Goal: Transaction & Acquisition: Purchase product/service

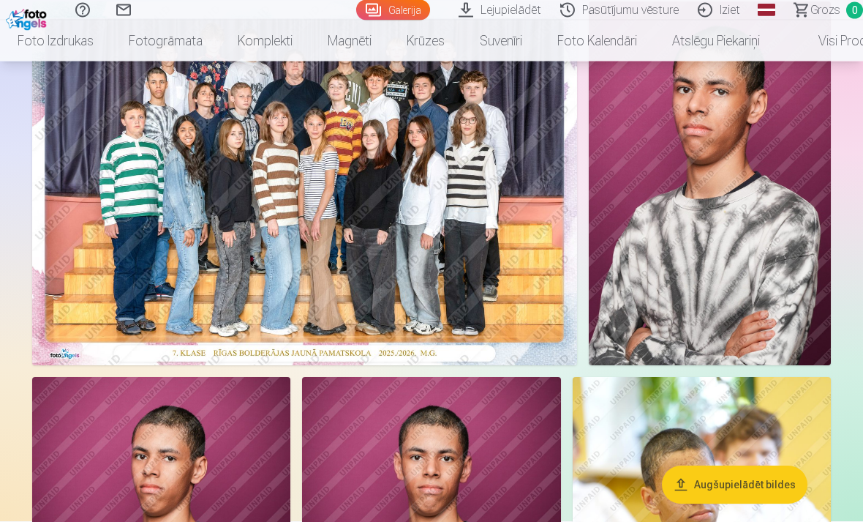
scroll to position [159, 0]
click at [470, 248] on img at bounding box center [304, 183] width 545 height 364
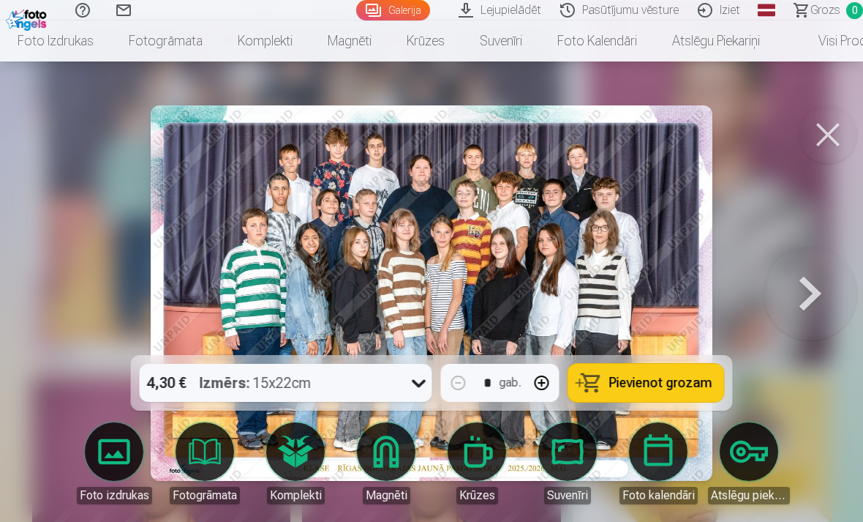
click at [644, 385] on span "Pievienot grozam" at bounding box center [660, 382] width 103 height 13
click at [805, 289] on button at bounding box center [811, 293] width 94 height 94
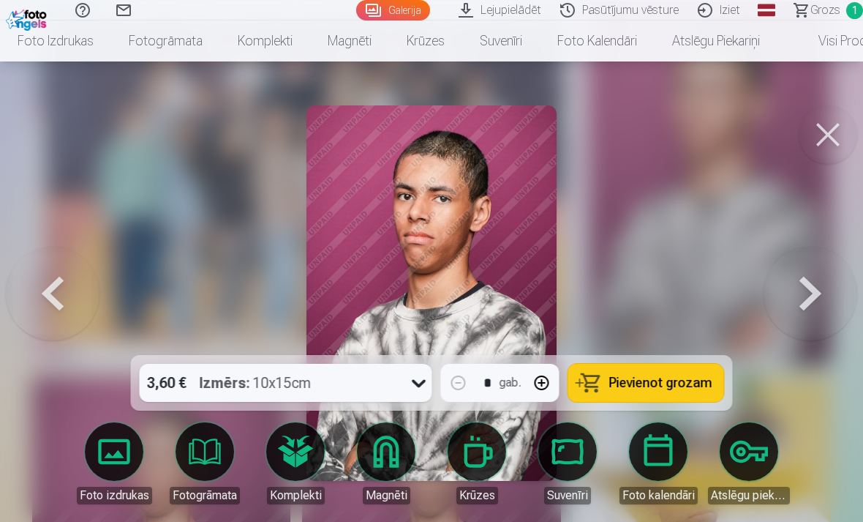
click at [813, 323] on button at bounding box center [811, 293] width 94 height 94
click at [813, 322] on button at bounding box center [811, 293] width 94 height 94
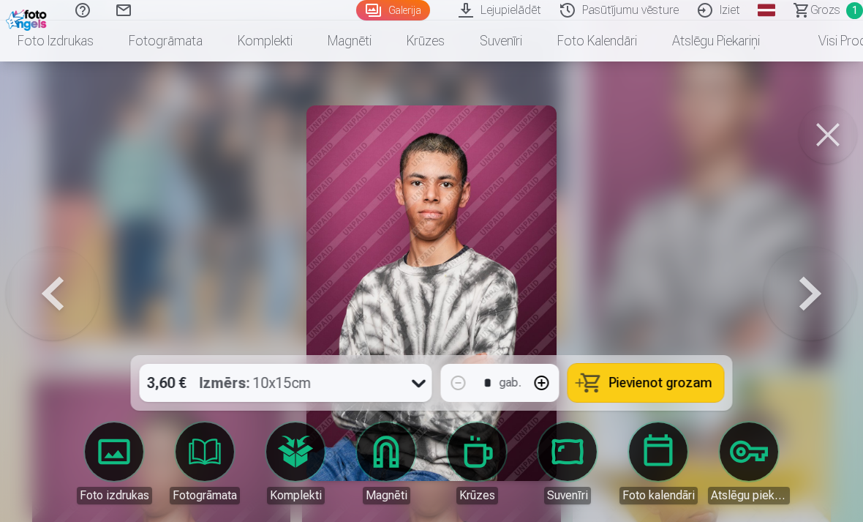
click at [802, 296] on button at bounding box center [811, 293] width 94 height 94
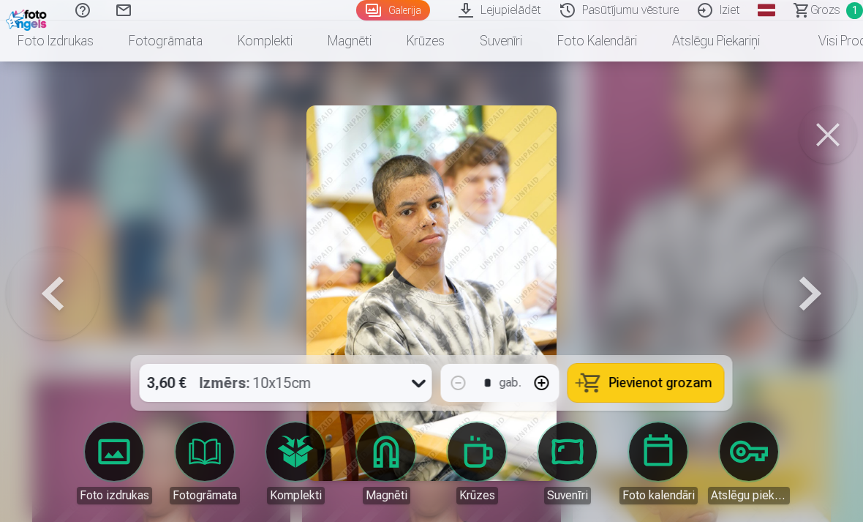
click at [698, 380] on span "Pievienot grozam" at bounding box center [660, 382] width 103 height 13
click at [806, 298] on button at bounding box center [811, 293] width 94 height 94
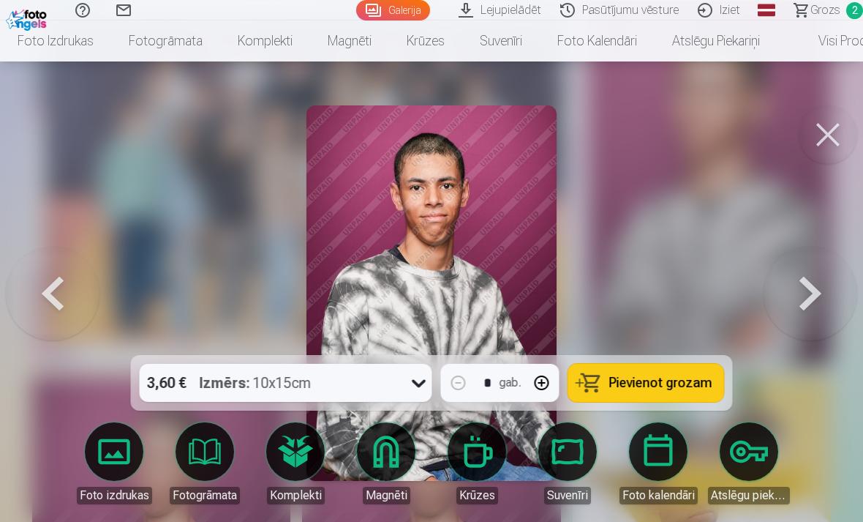
click at [803, 300] on button at bounding box center [811, 293] width 94 height 94
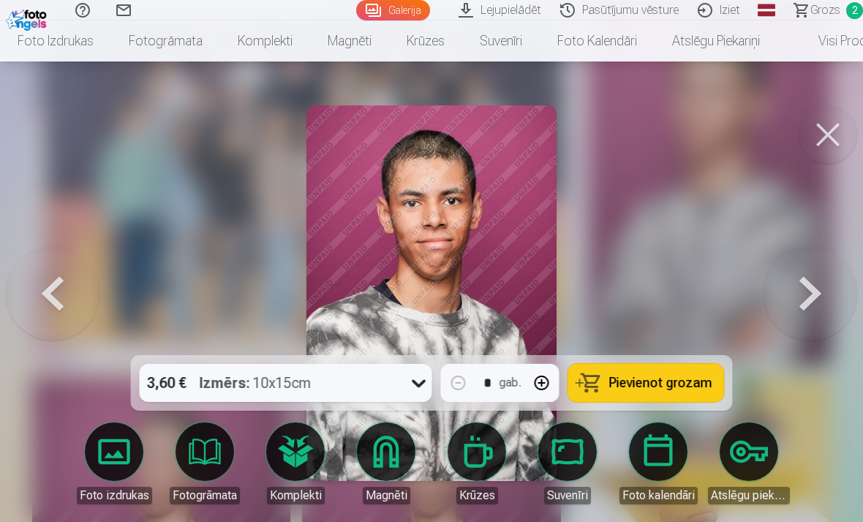
click at [797, 307] on button at bounding box center [811, 293] width 94 height 94
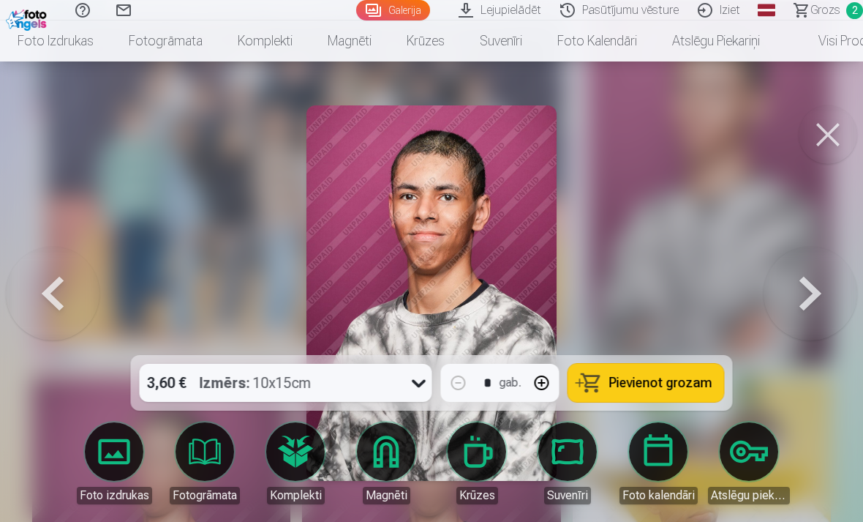
click at [795, 302] on button at bounding box center [811, 293] width 94 height 94
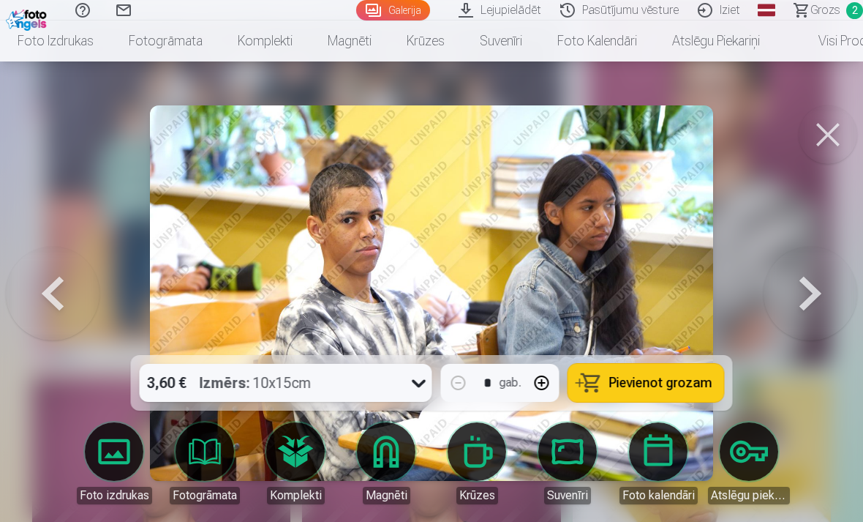
click at [803, 298] on button at bounding box center [811, 293] width 94 height 94
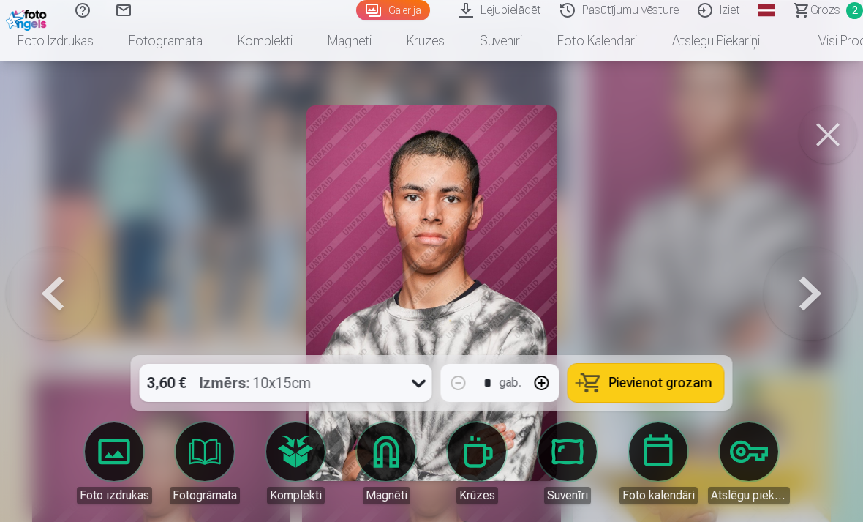
click at [811, 297] on button at bounding box center [811, 293] width 94 height 94
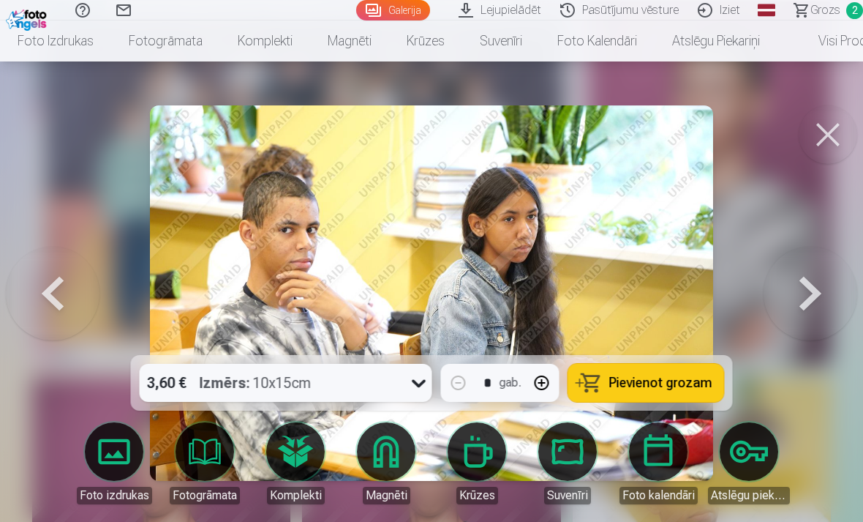
click at [801, 301] on button at bounding box center [811, 293] width 94 height 94
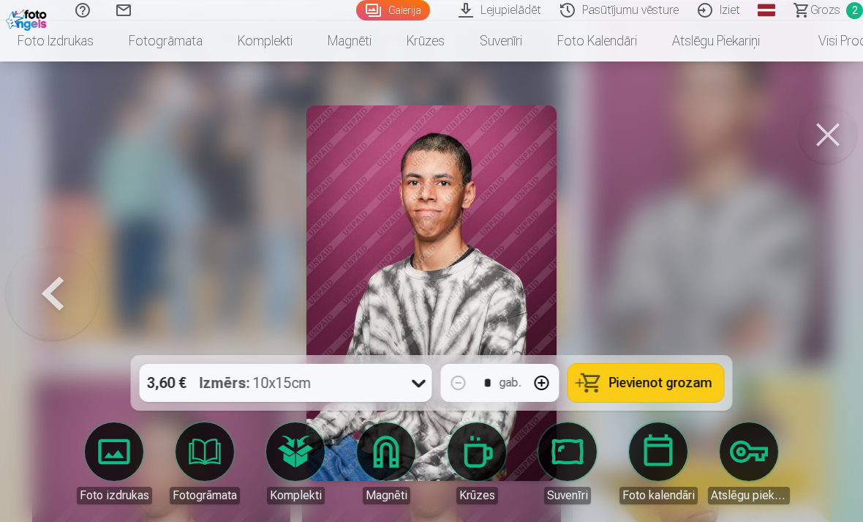
click at [827, 129] on button at bounding box center [828, 134] width 59 height 59
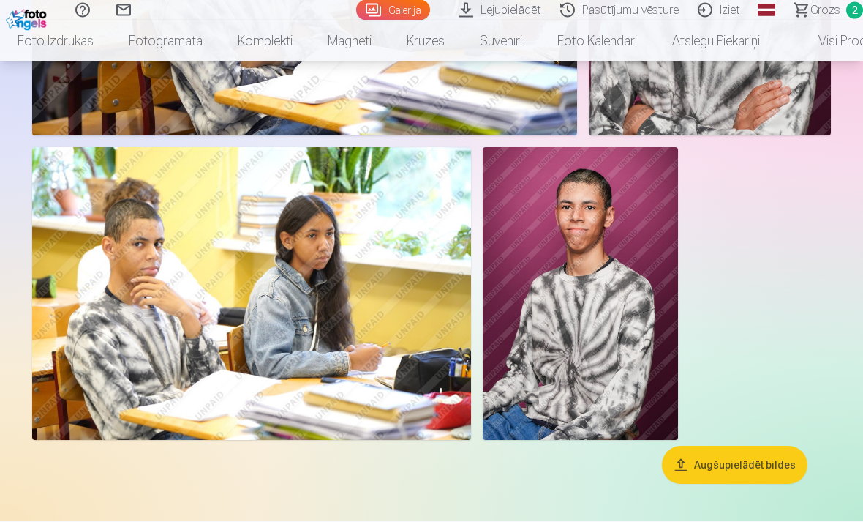
scroll to position [1563, 0]
click at [215, 343] on img at bounding box center [251, 293] width 439 height 293
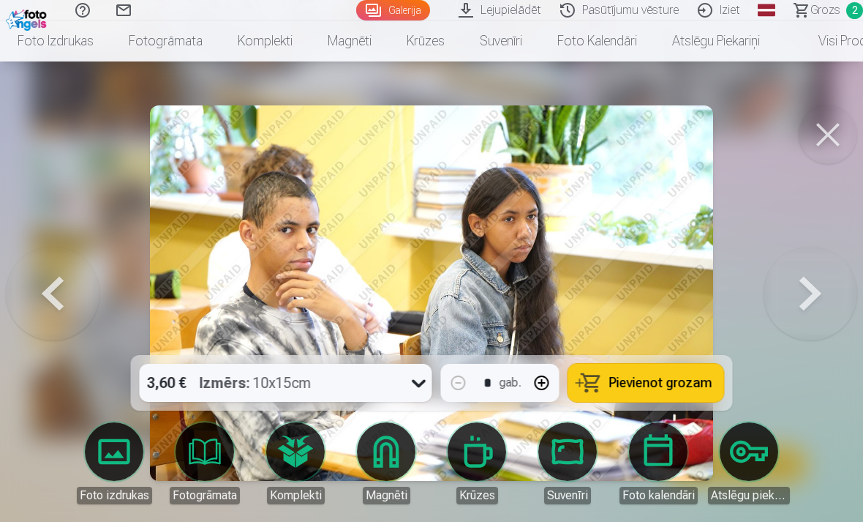
click at [681, 389] on span "Pievienot grozam" at bounding box center [660, 382] width 103 height 13
click at [835, 140] on button at bounding box center [828, 134] width 59 height 59
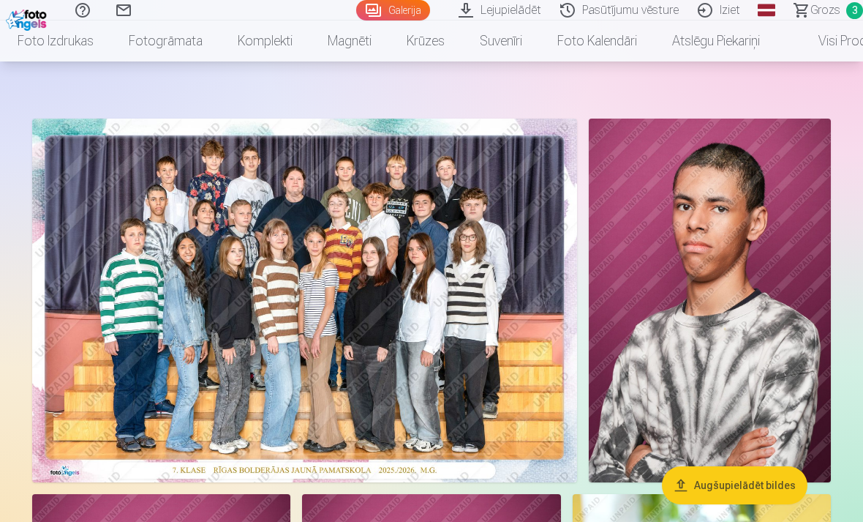
scroll to position [42, 0]
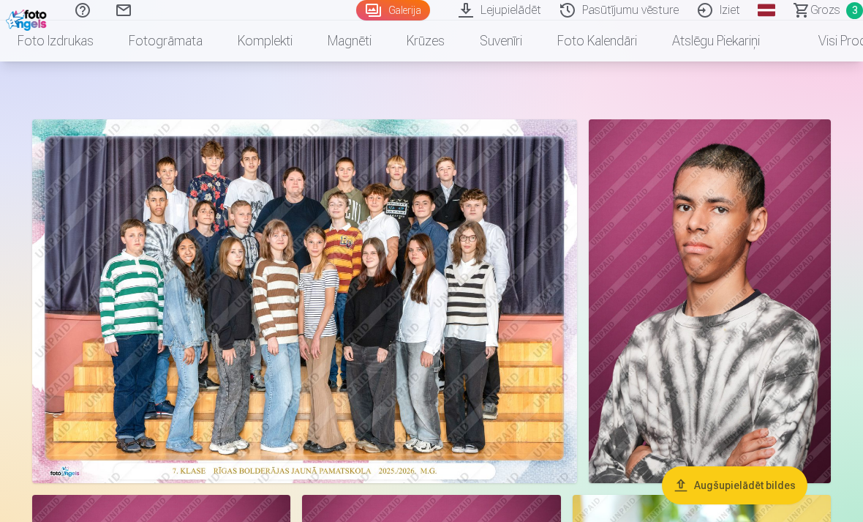
click at [759, 331] on img at bounding box center [710, 301] width 242 height 364
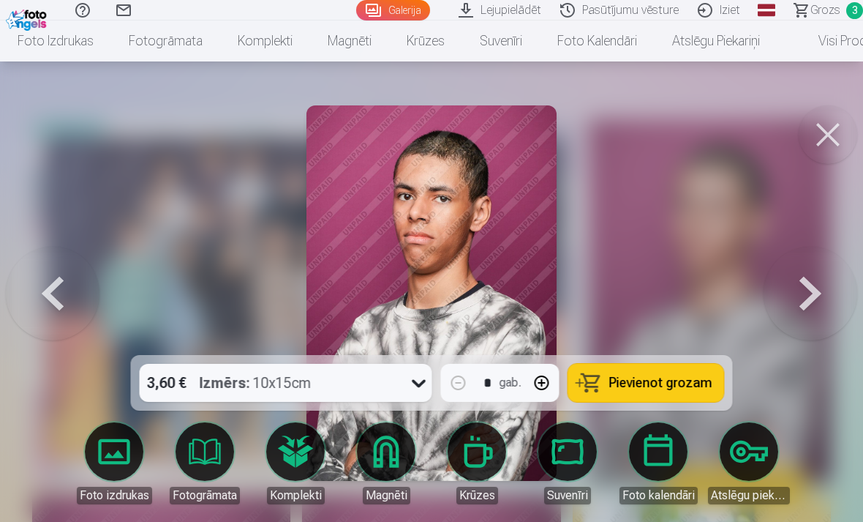
click at [672, 384] on span "Pievienot grozam" at bounding box center [660, 382] width 103 height 13
click at [832, 15] on span "Grozs" at bounding box center [826, 10] width 30 height 18
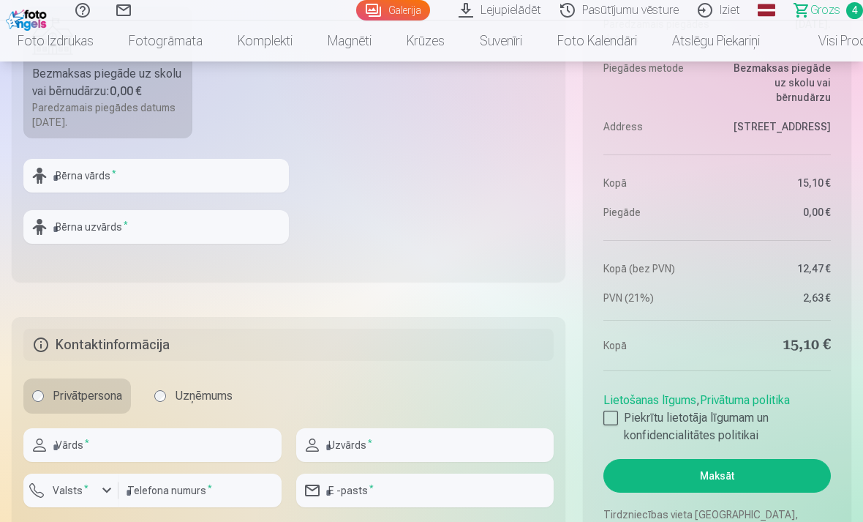
scroll to position [1048, 0]
click at [190, 176] on input "text" at bounding box center [156, 175] width 266 height 34
type input "**********"
click at [191, 228] on input "text" at bounding box center [156, 226] width 266 height 34
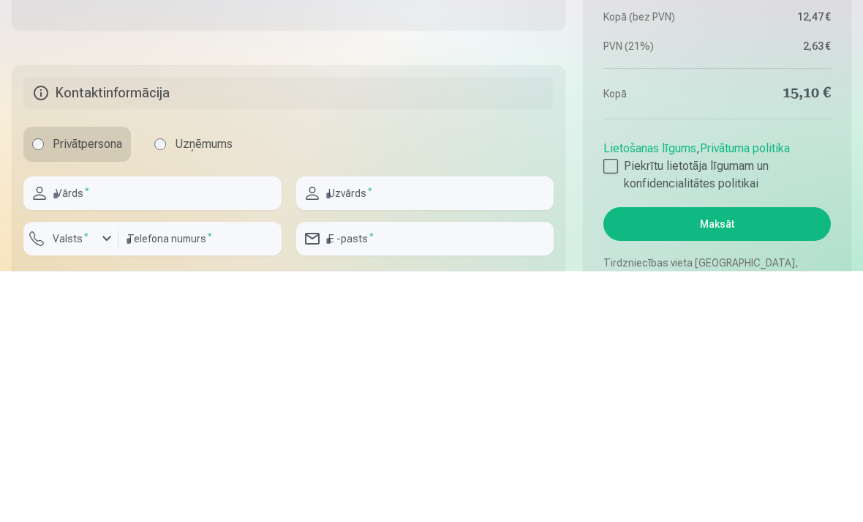
type input "*********"
click at [186, 427] on input "text" at bounding box center [152, 444] width 258 height 34
type input "*****"
click at [413, 427] on input "text" at bounding box center [425, 444] width 258 height 34
type input "*********"
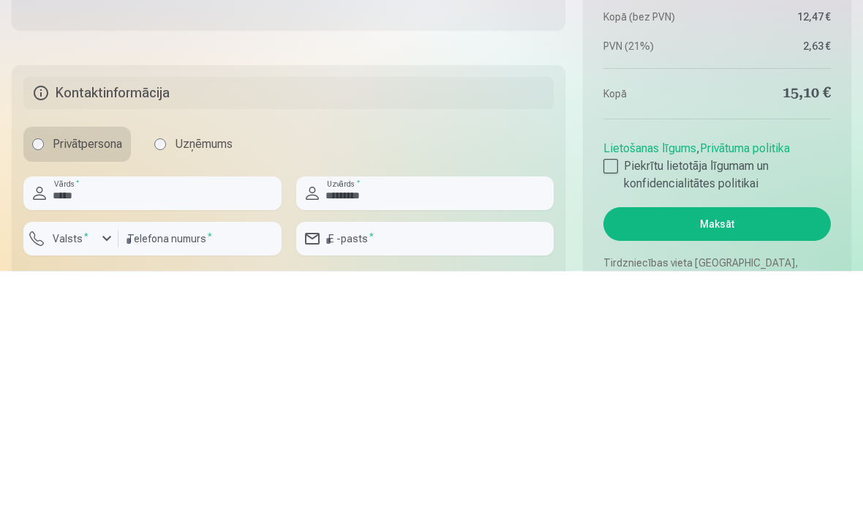
click at [97, 473] on button "Valsts *" at bounding box center [70, 490] width 95 height 34
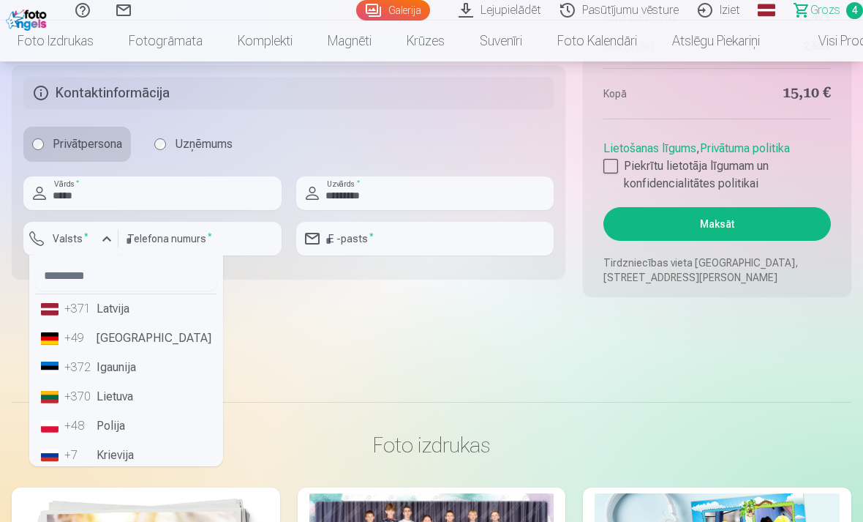
click at [147, 303] on li "+371 Latvija" at bounding box center [126, 308] width 182 height 29
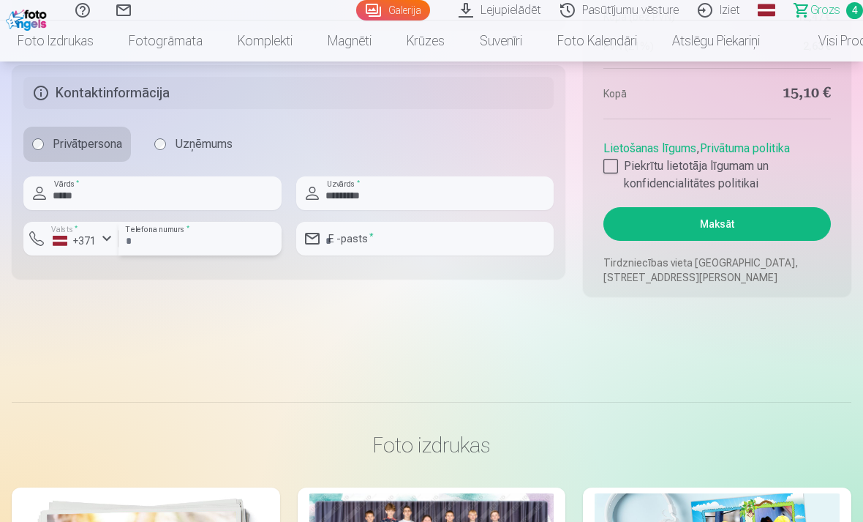
click at [218, 231] on input "number" at bounding box center [200, 239] width 163 height 34
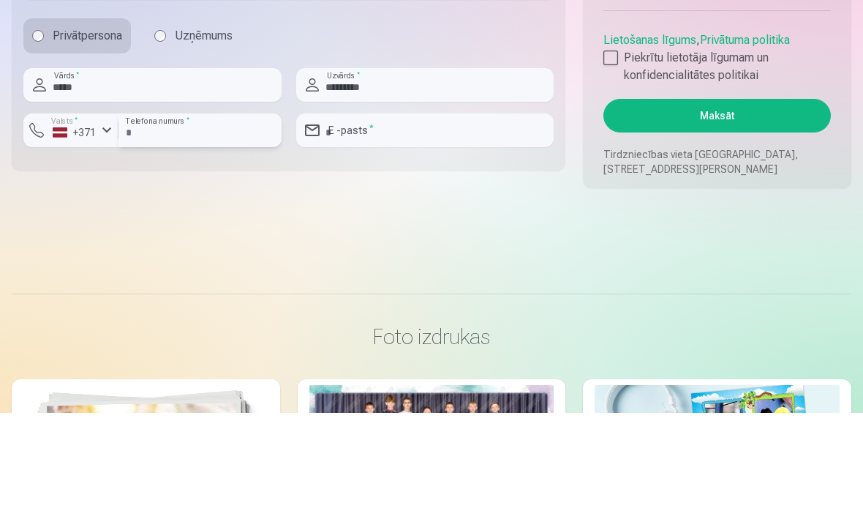
type input "********"
click at [407, 222] on input "email" at bounding box center [425, 239] width 258 height 34
type input "**********"
click at [610, 159] on div at bounding box center [611, 166] width 15 height 15
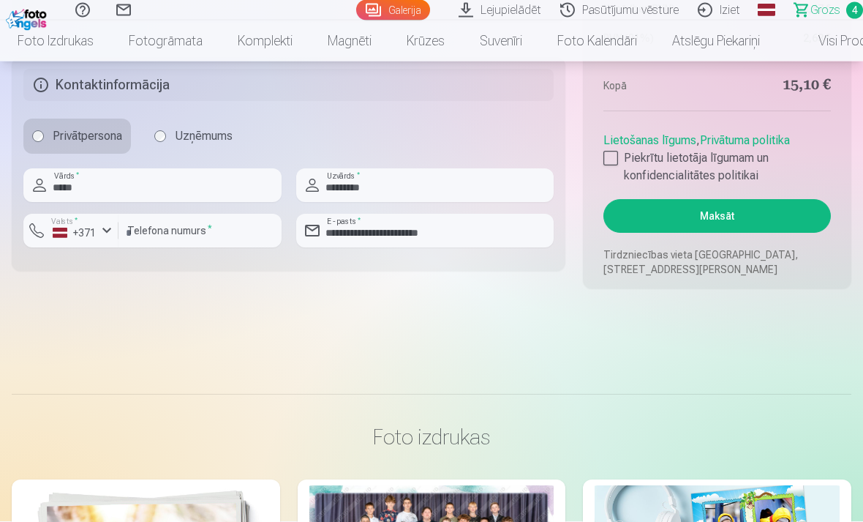
scroll to position [1309, 0]
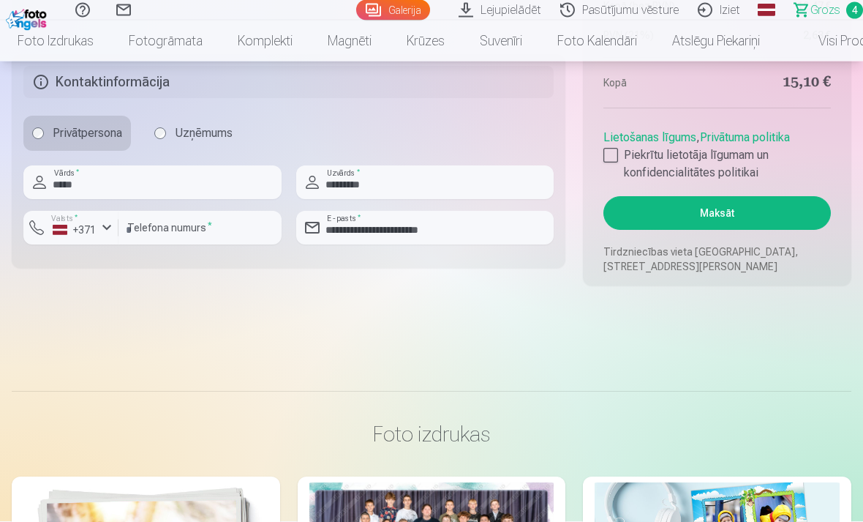
click at [775, 217] on button "Maksāt" at bounding box center [718, 214] width 228 height 34
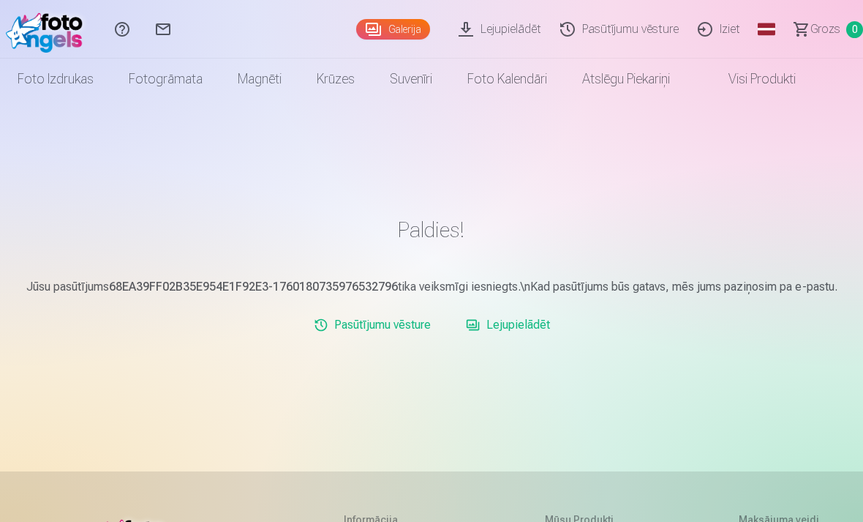
click at [726, 33] on link "Iziet" at bounding box center [721, 29] width 61 height 59
